Goal: Task Accomplishment & Management: Manage account settings

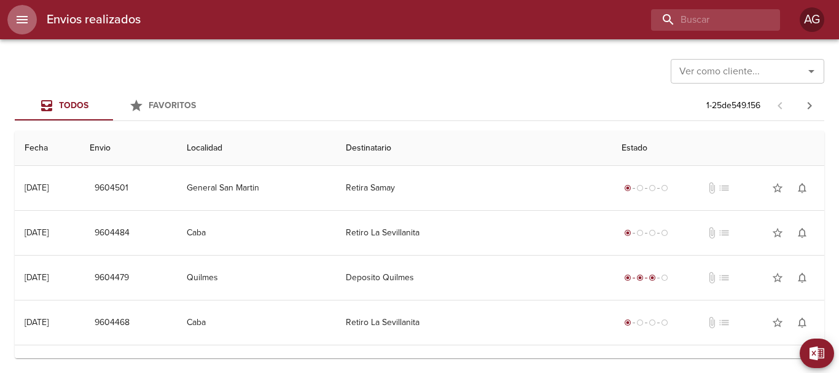
click at [23, 29] on button "menu" at bounding box center [21, 19] width 29 height 29
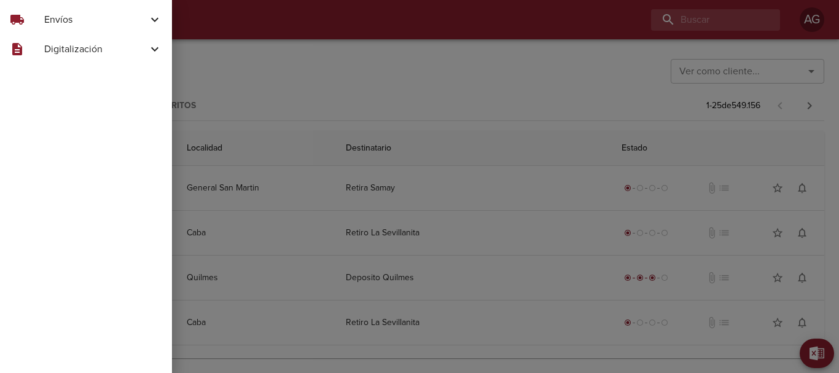
click at [44, 23] on div "local_shipping" at bounding box center [27, 19] width 34 height 15
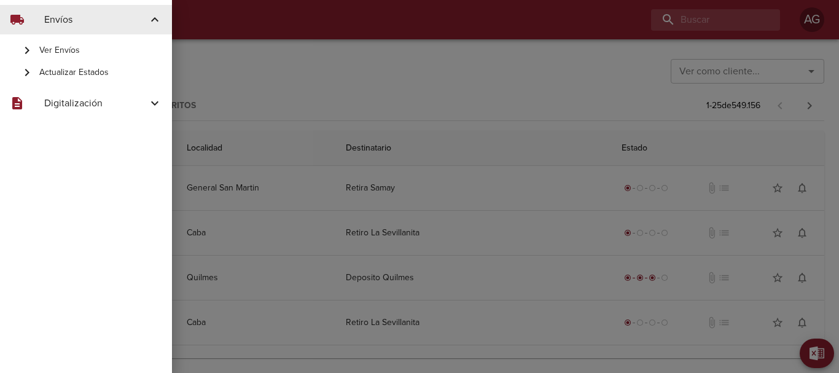
click at [68, 74] on span "Actualizar Estados" at bounding box center [100, 72] width 123 height 12
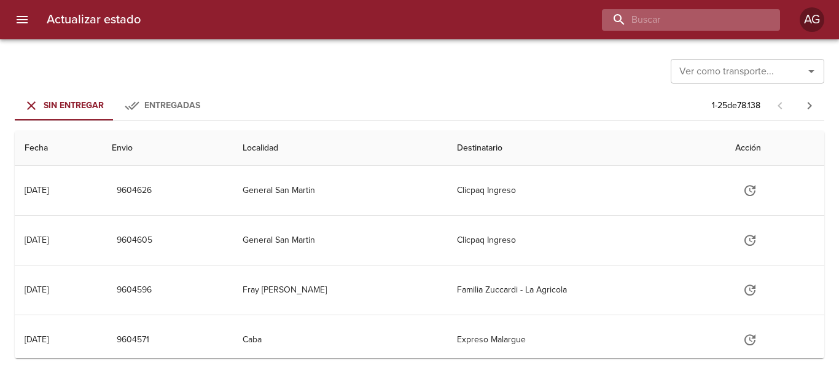
click at [709, 26] on input "buscar" at bounding box center [680, 19] width 157 height 21
paste input "9590275"
type input "9590275"
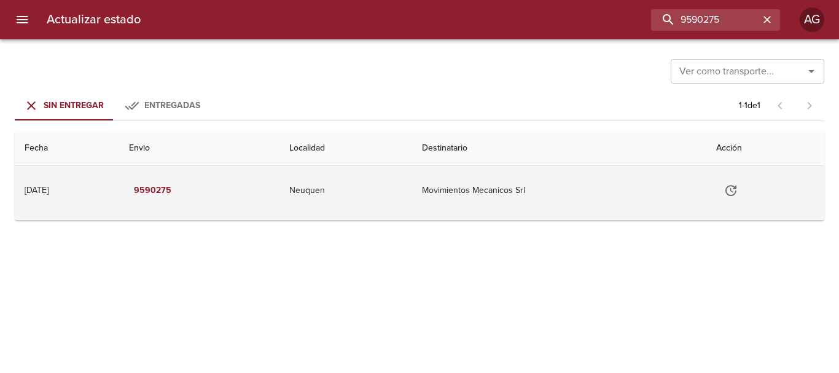
click at [730, 178] on button "Tabla de envíos del cliente" at bounding box center [730, 190] width 29 height 29
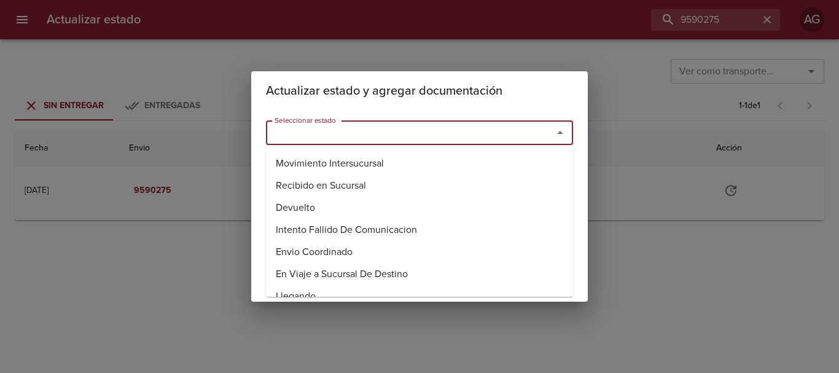
click at [475, 135] on input "Seleccionar estado" at bounding box center [402, 132] width 264 height 17
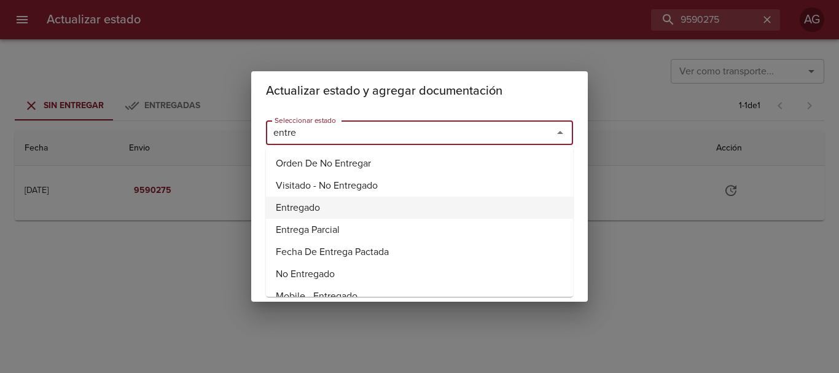
click at [315, 205] on li "Entregado" at bounding box center [419, 208] width 307 height 22
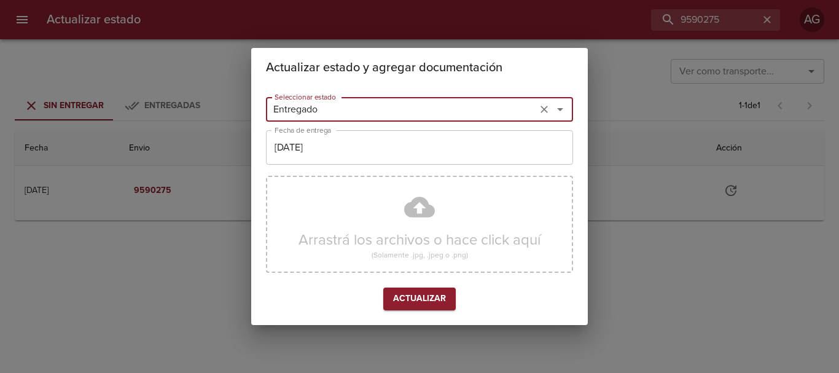
type input "Entregado"
click at [344, 153] on input "[DATE]" at bounding box center [419, 147] width 307 height 34
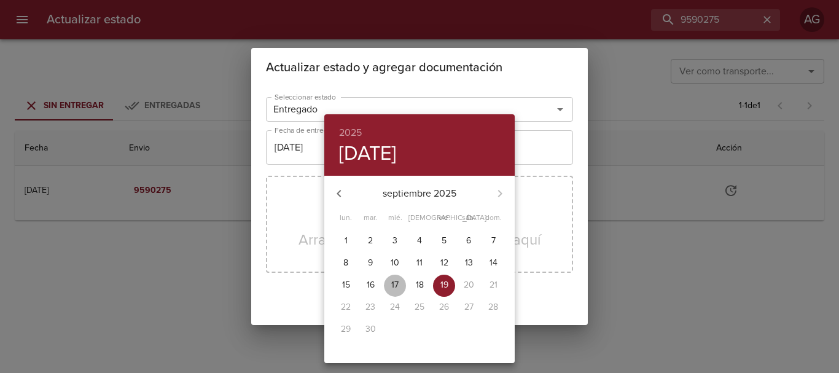
click at [397, 283] on p "17" at bounding box center [394, 285] width 7 height 12
type input "[DATE]"
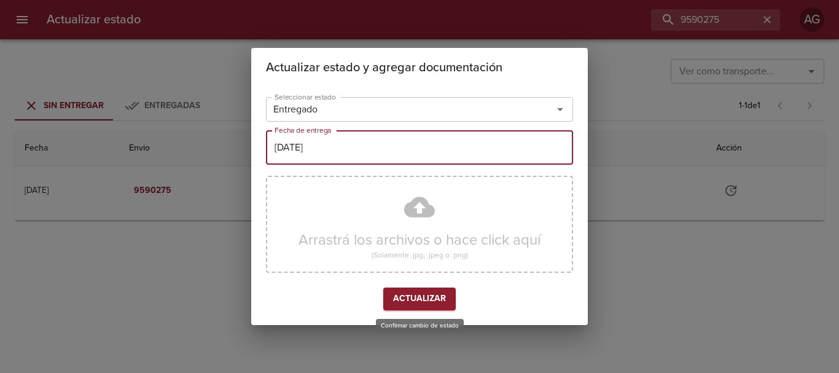
click at [431, 304] on span "Actualizar" at bounding box center [419, 298] width 53 height 15
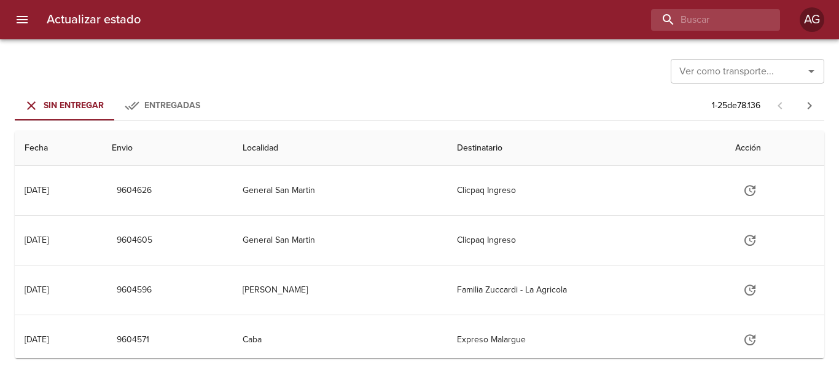
click at [25, 28] on button "menu" at bounding box center [21, 19] width 29 height 29
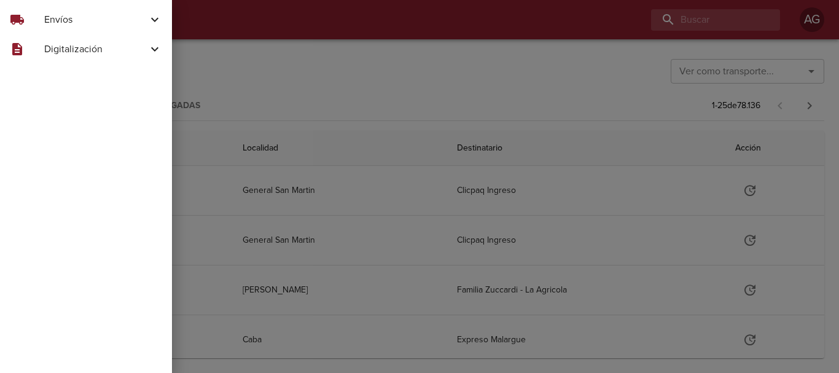
click at [46, 22] on span "Envíos" at bounding box center [95, 19] width 103 height 15
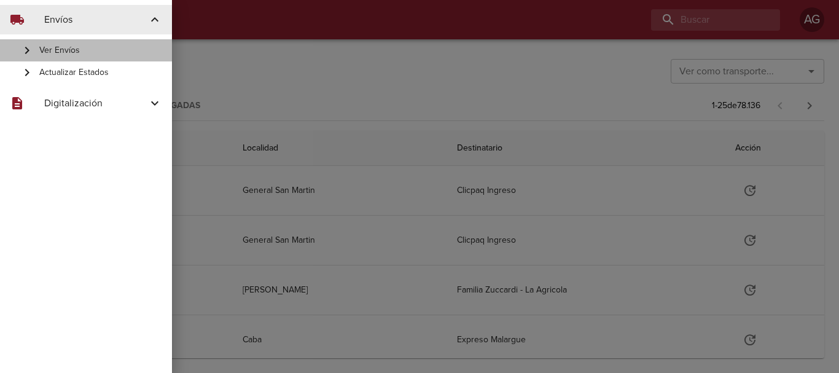
click at [55, 49] on span "Ver Envíos" at bounding box center [100, 50] width 123 height 12
